Goal: Obtain resource: Download file/media

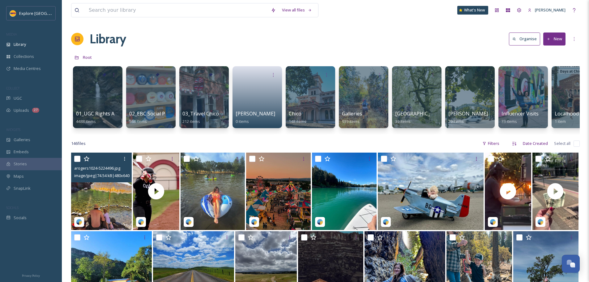
click at [113, 200] on img at bounding box center [101, 191] width 61 height 77
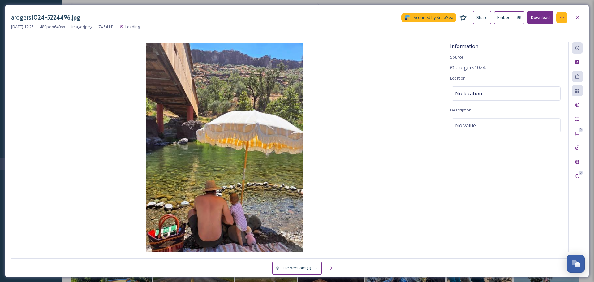
click at [561, 15] on icon at bounding box center [561, 17] width 5 height 5
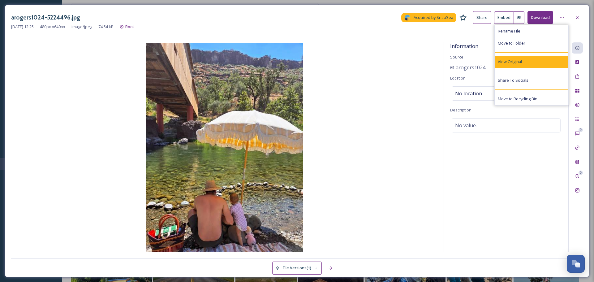
click at [531, 61] on div "View Original" at bounding box center [532, 62] width 74 height 12
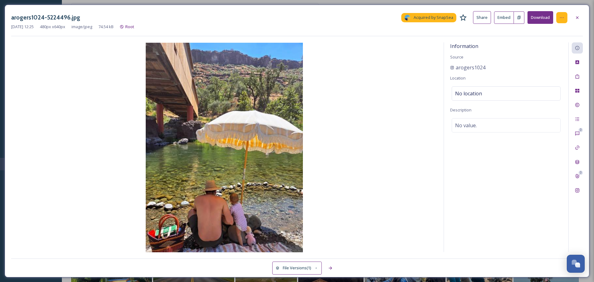
click at [565, 18] on div at bounding box center [561, 17] width 11 height 11
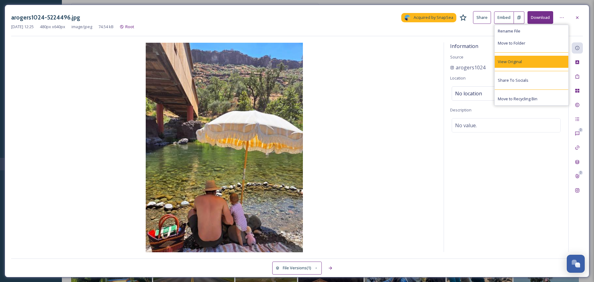
click at [522, 64] on div "View Original" at bounding box center [532, 62] width 74 height 12
